Goal: Transaction & Acquisition: Book appointment/travel/reservation

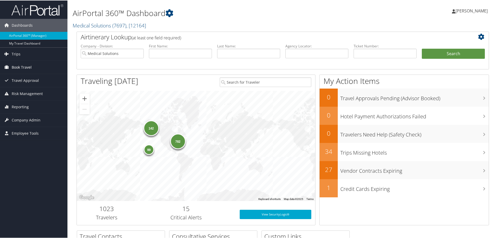
click at [18, 70] on span "Book Travel" at bounding box center [22, 66] width 20 height 13
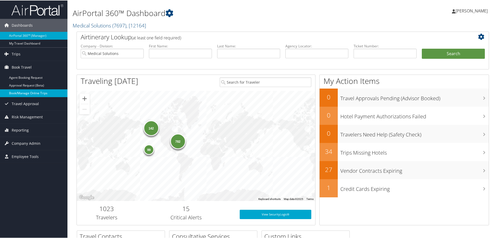
click at [30, 93] on link "Book/Manage Online Trips" at bounding box center [33, 93] width 67 height 8
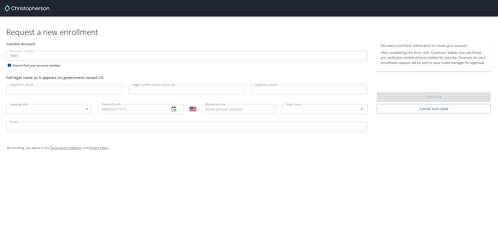
select select "US"
